Goal: Task Accomplishment & Management: Complete application form

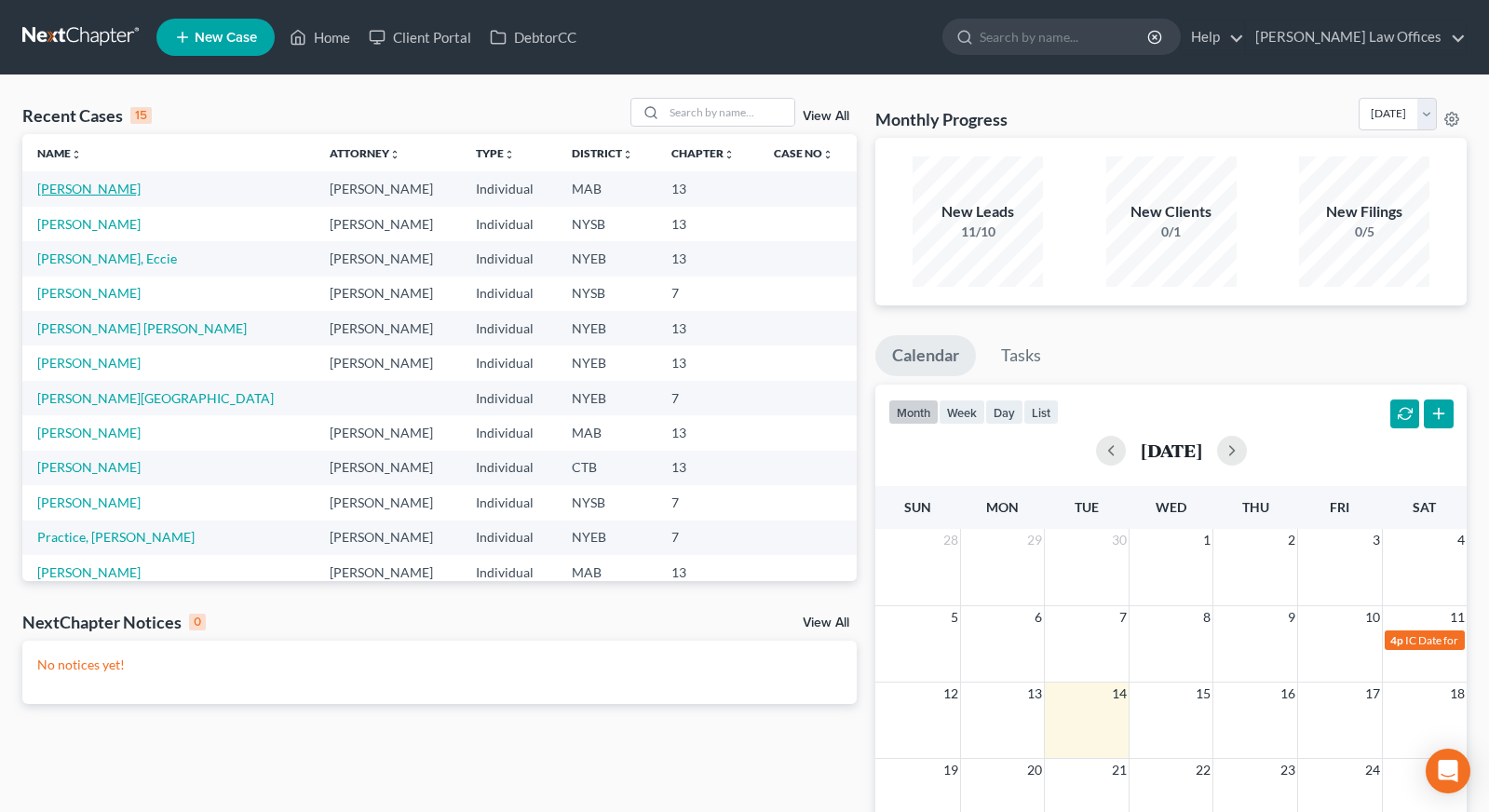
click at [107, 191] on link "[PERSON_NAME]" at bounding box center [89, 188] width 104 height 16
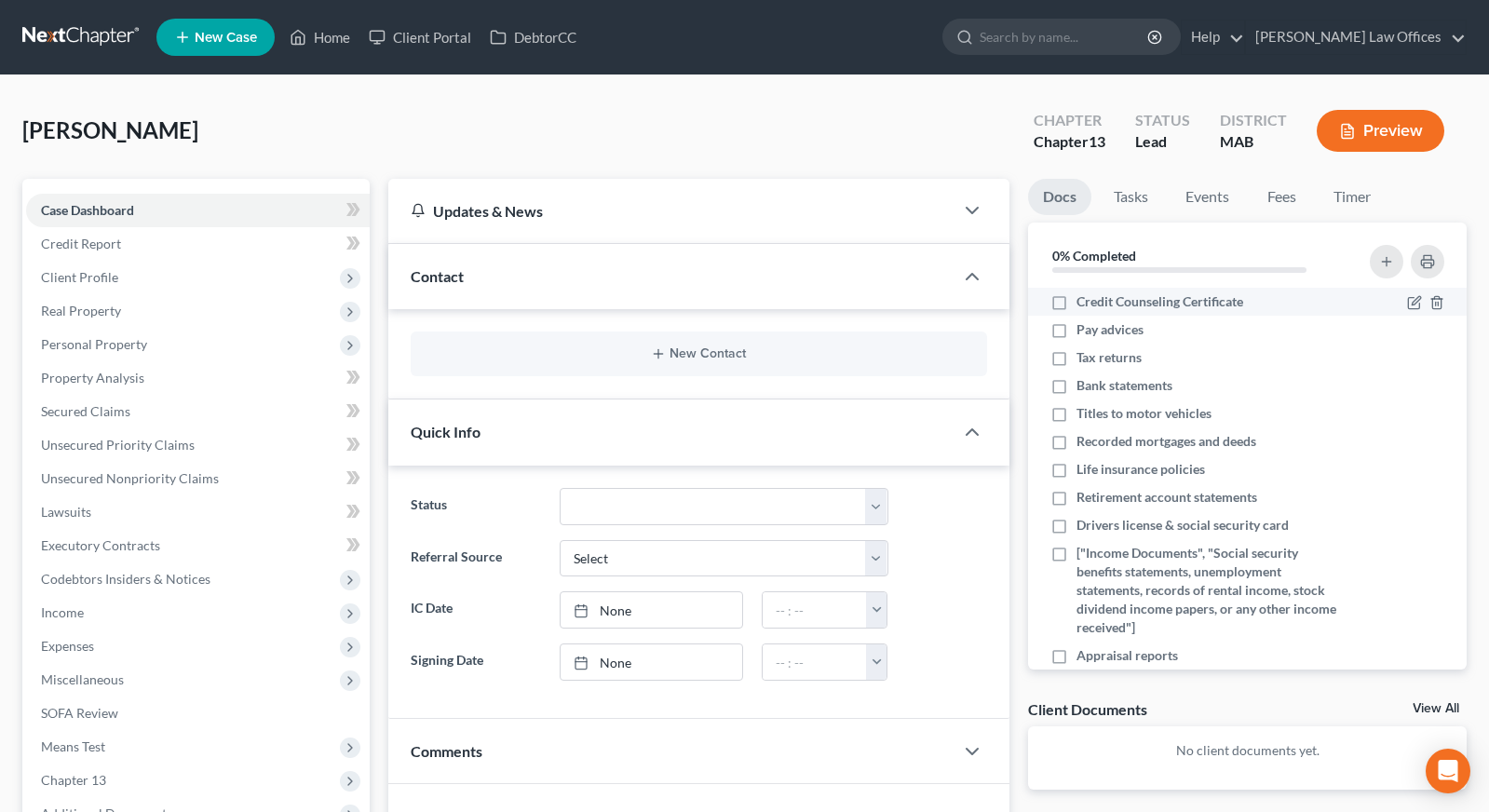
click at [1109, 302] on span "Credit Counseling Certificate" at bounding box center [1160, 301] width 167 height 18
click at [1096, 302] on input "Credit Counseling Certificate" at bounding box center [1089, 298] width 12 height 12
click at [1109, 302] on span "Credit Counseling Certificate" at bounding box center [1160, 301] width 167 height 18
click at [1096, 302] on input "Credit Counseling Certificate" at bounding box center [1089, 298] width 12 height 12
checkbox input "false"
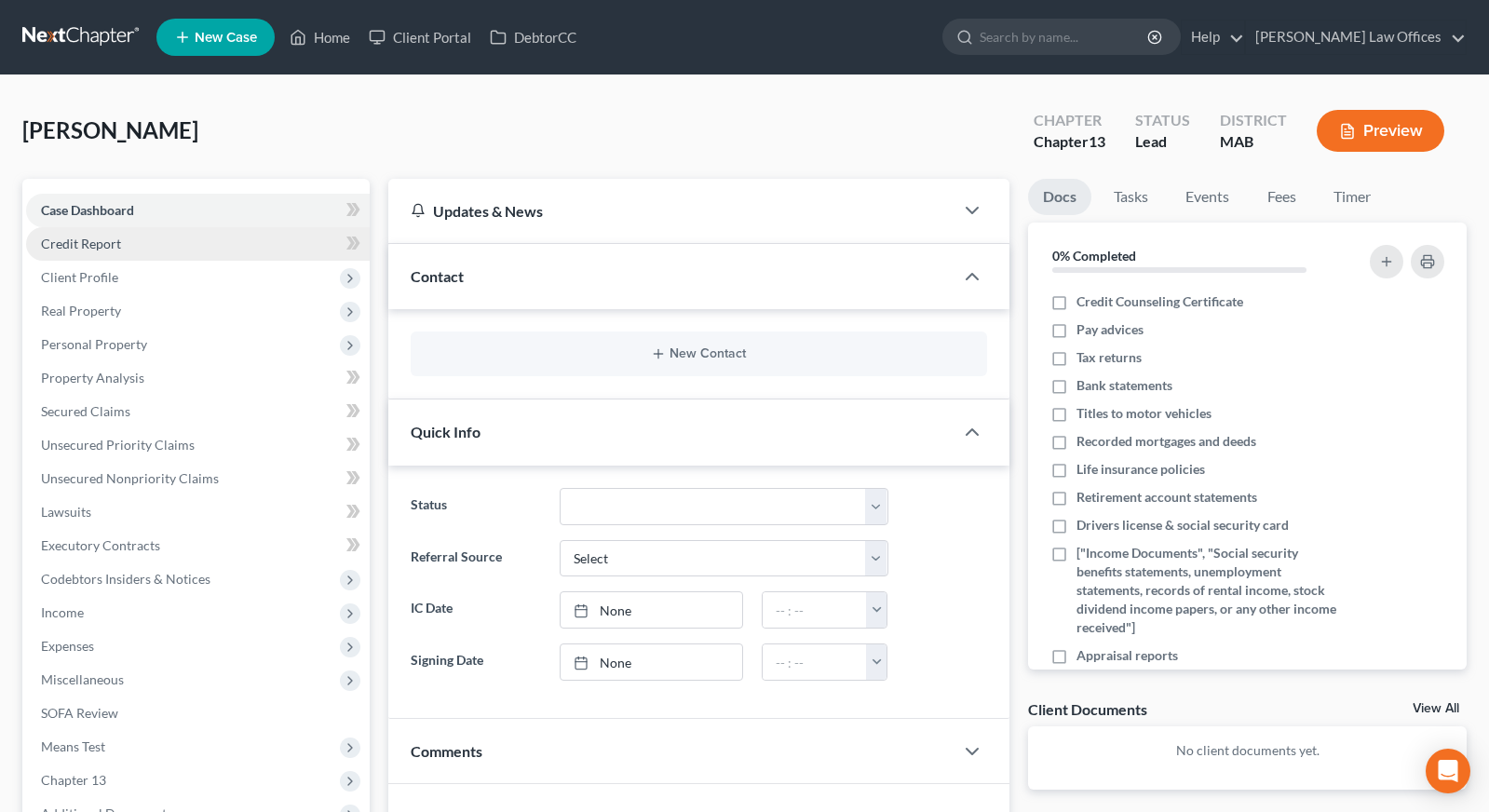
click at [147, 247] on link "Credit Report" at bounding box center [198, 244] width 343 height 34
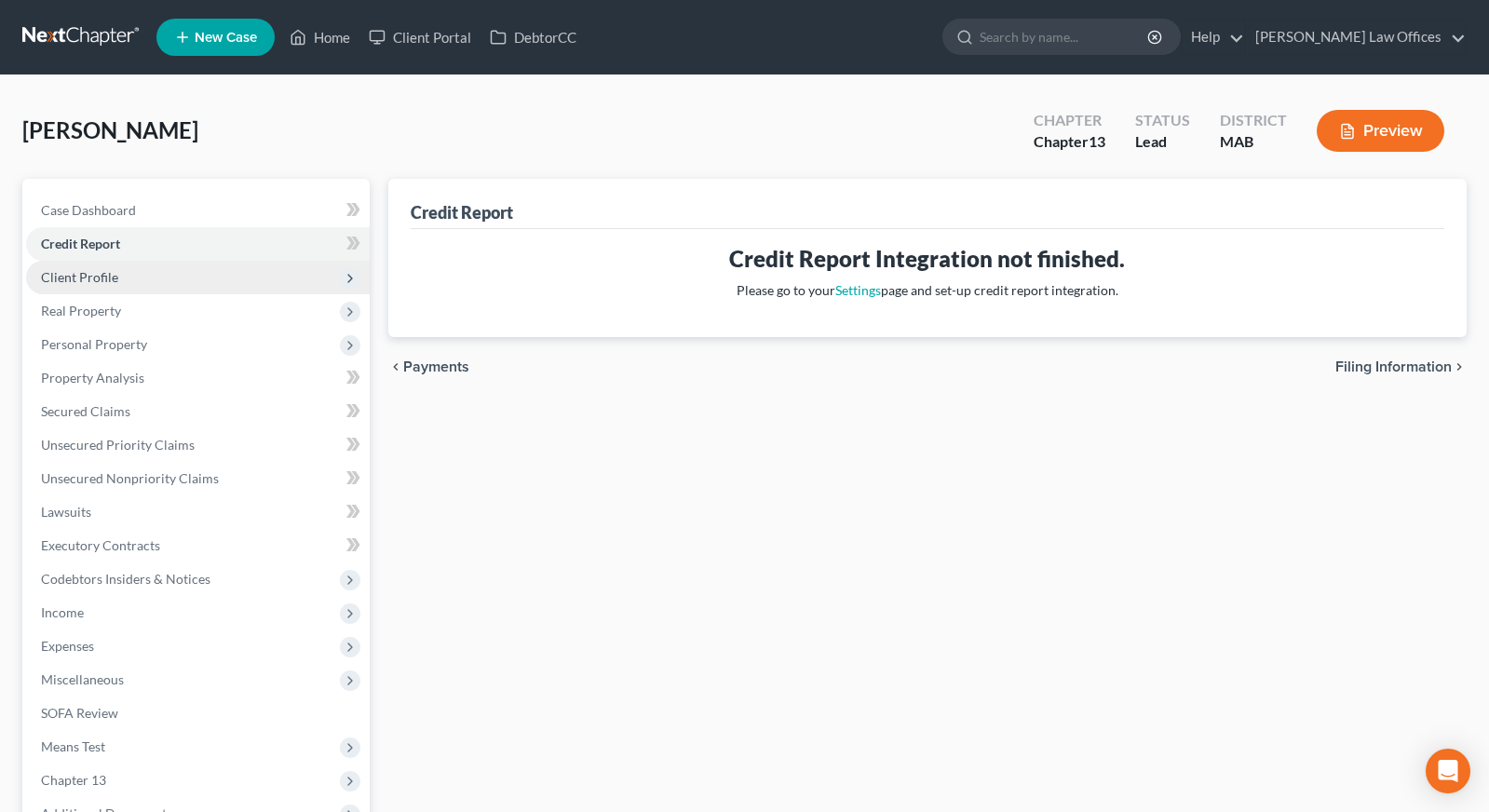
click at [212, 274] on span "Client Profile" at bounding box center [198, 277] width 343 height 34
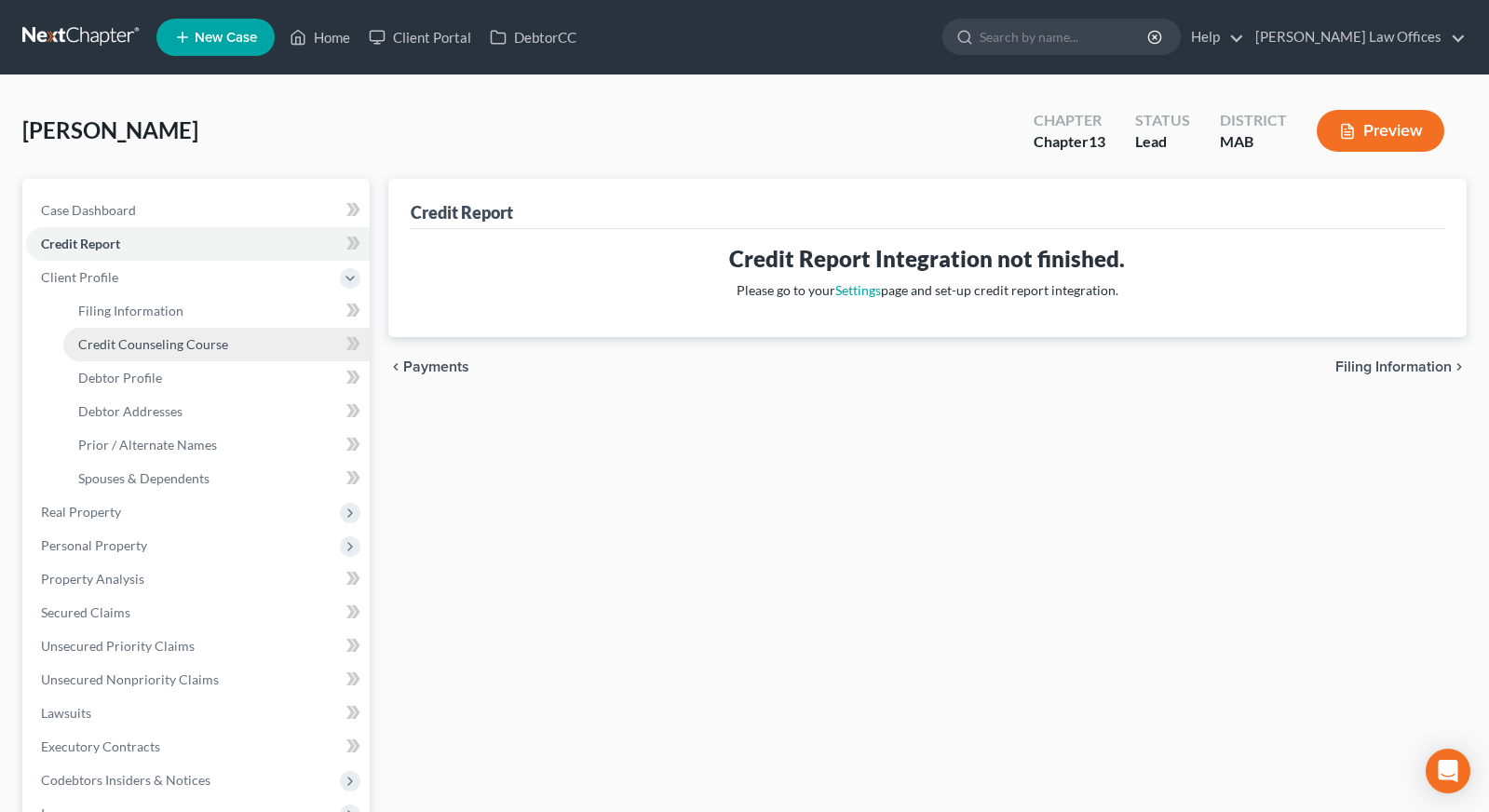
click at [178, 341] on span "Credit Counseling Course" at bounding box center [153, 344] width 150 height 16
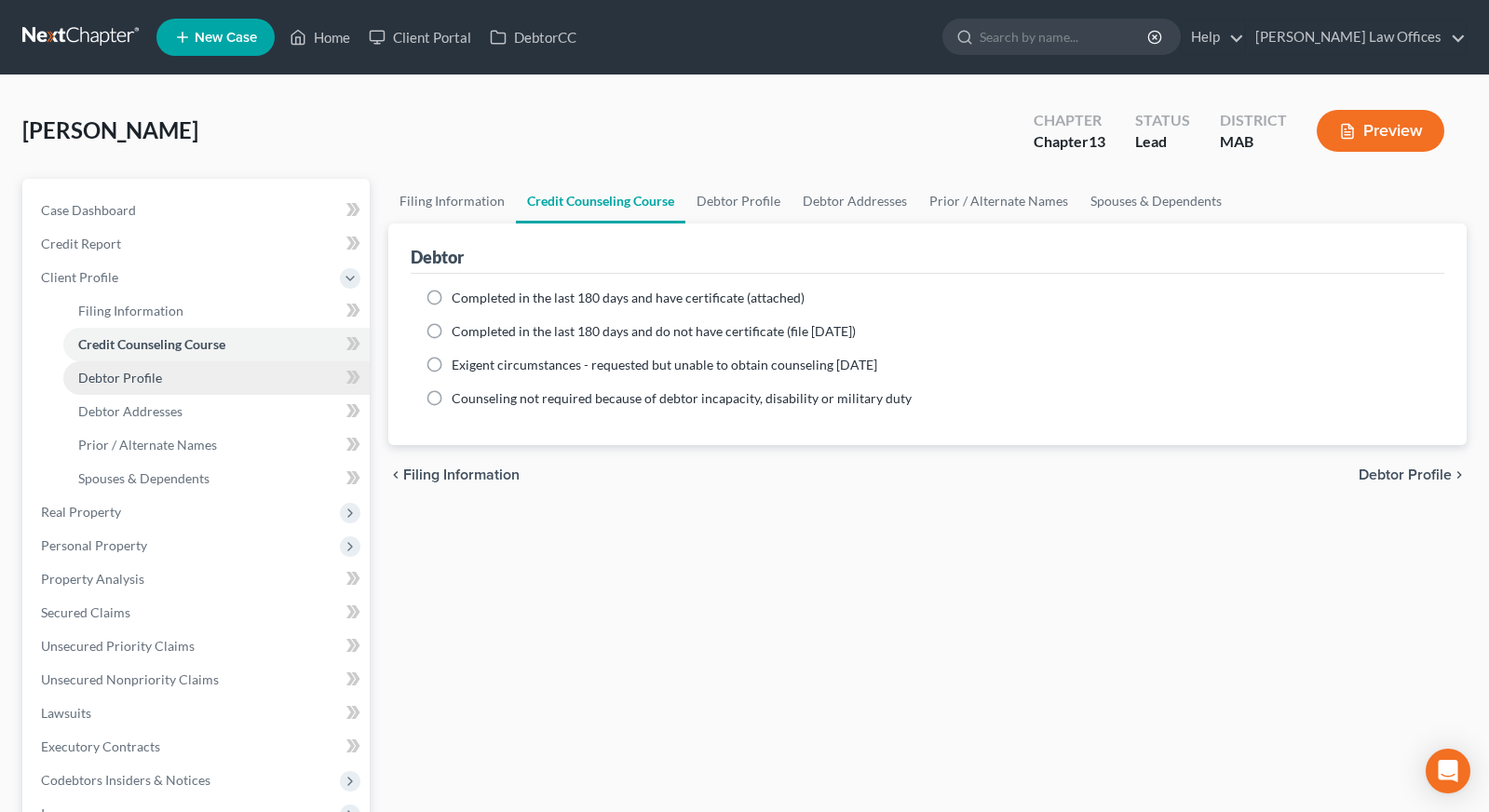
click at [205, 380] on link "Debtor Profile" at bounding box center [216, 378] width 306 height 34
select select "4"
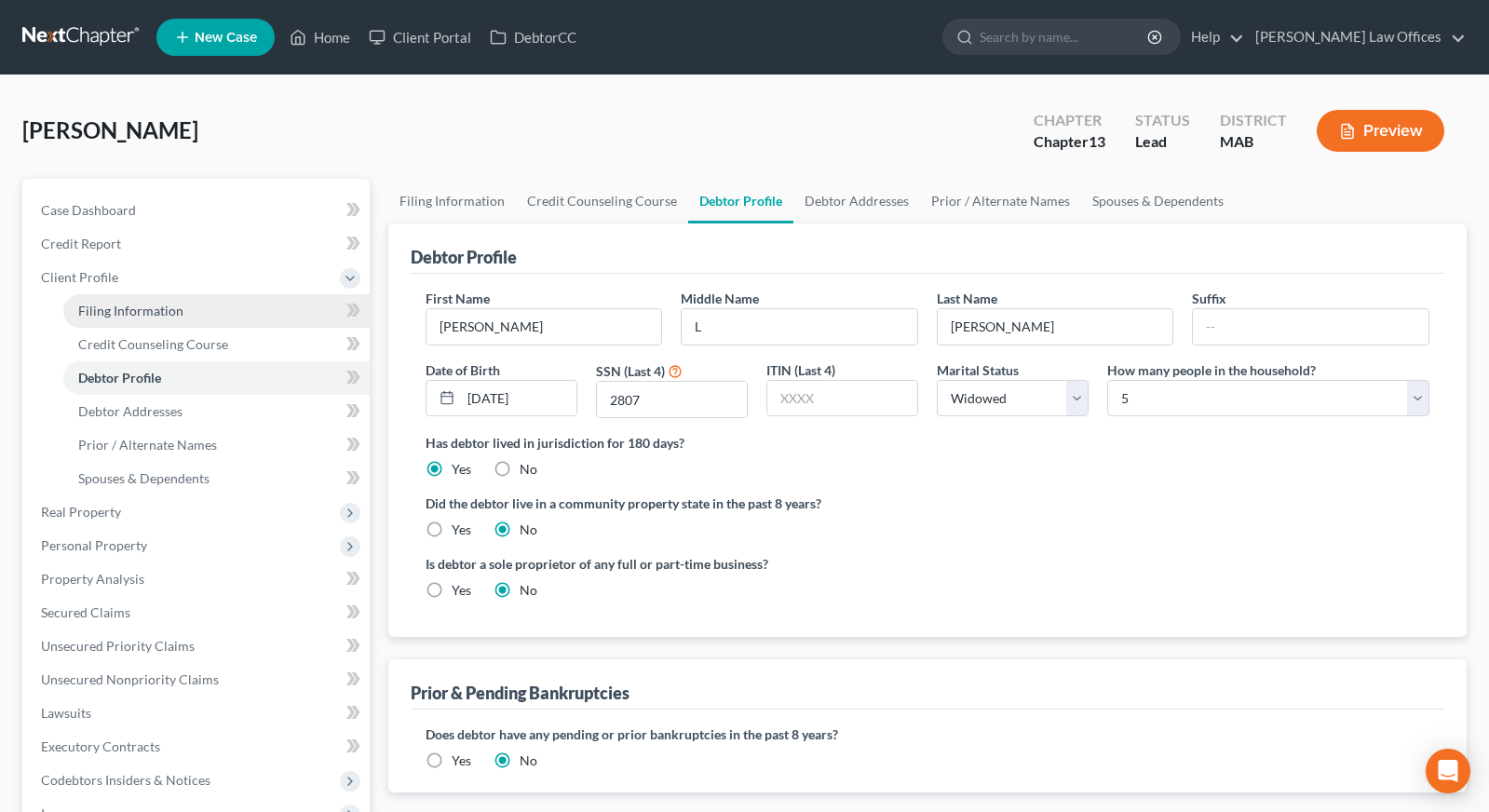
click at [218, 317] on link "Filing Information" at bounding box center [216, 311] width 306 height 34
select select "1"
select select "0"
select select "3"
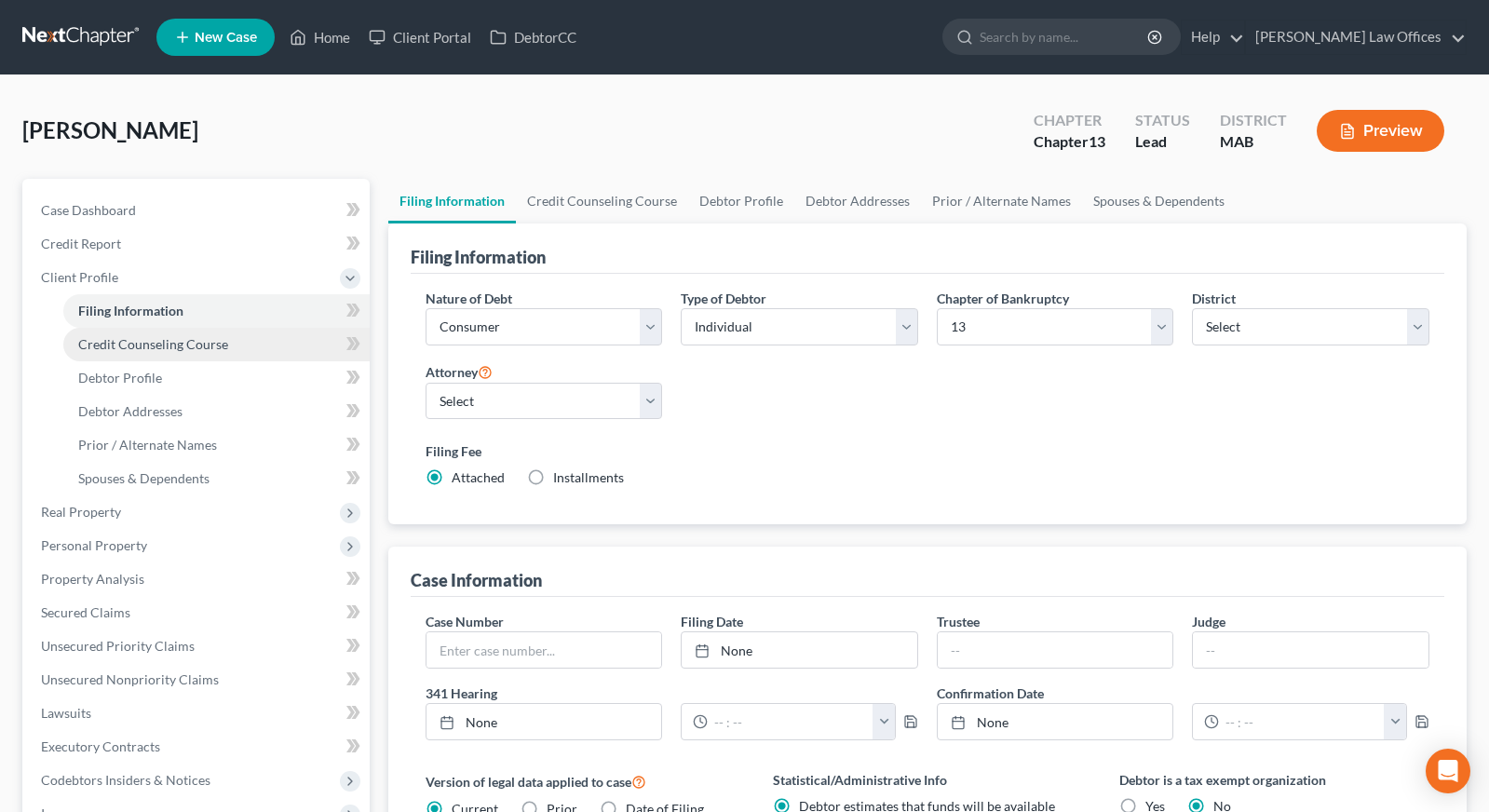
click at [210, 341] on span "Credit Counseling Course" at bounding box center [153, 344] width 150 height 16
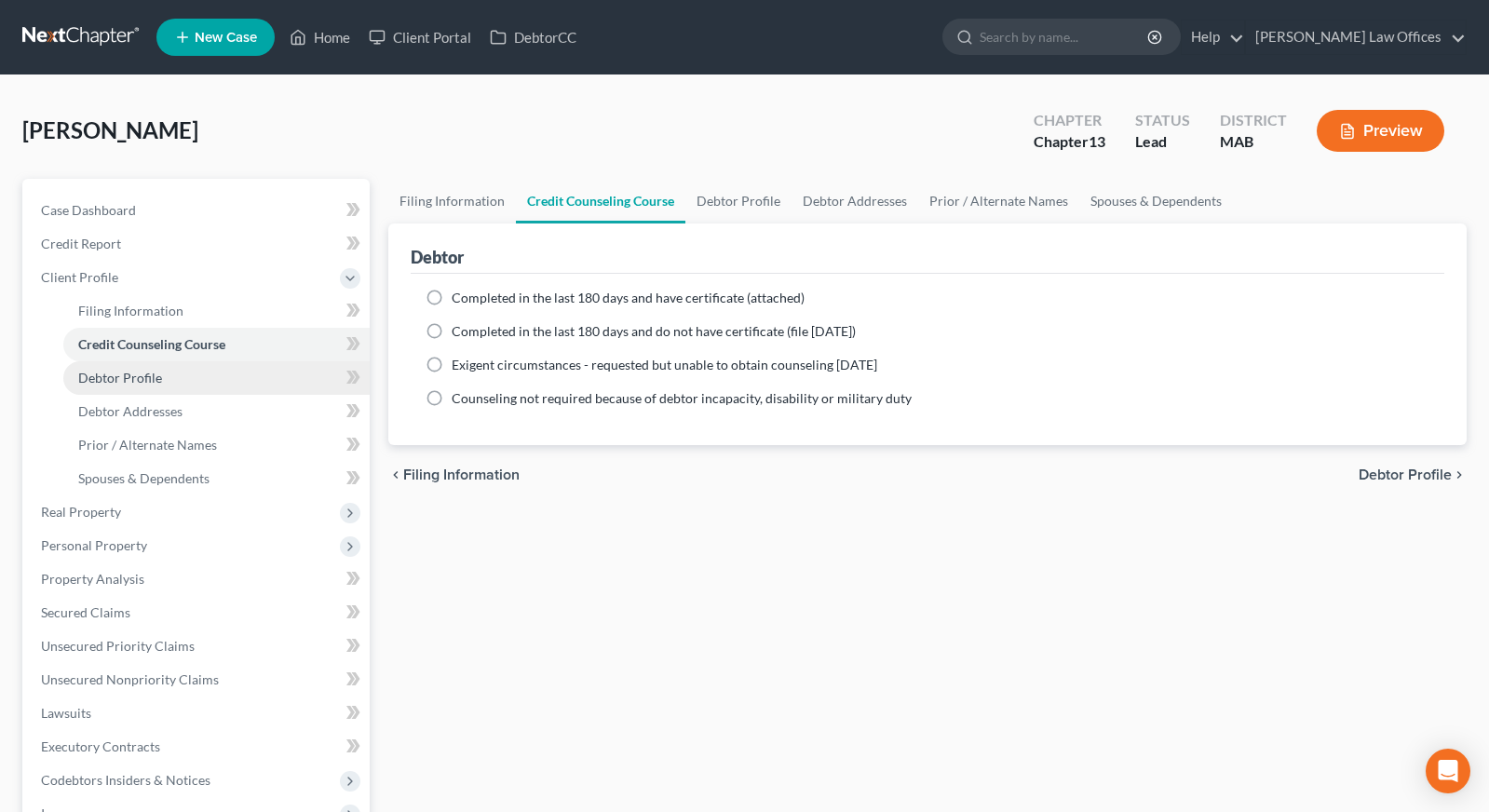
click at [208, 363] on link "Debtor Profile" at bounding box center [216, 378] width 306 height 34
select select "4"
